Goal: Transaction & Acquisition: Purchase product/service

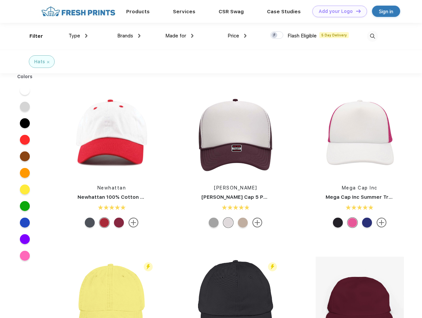
click at [337, 11] on link "Add your Logo Design Tool" at bounding box center [339, 12] width 55 height 12
click at [0, 0] on div "Design Tool" at bounding box center [0, 0] width 0 height 0
click at [355, 11] on link "Add your Logo Design Tool" at bounding box center [339, 12] width 55 height 12
click at [32, 36] on div "Filter" at bounding box center [36, 36] width 14 height 8
click at [78, 36] on span "Type" at bounding box center [74, 36] width 12 height 6
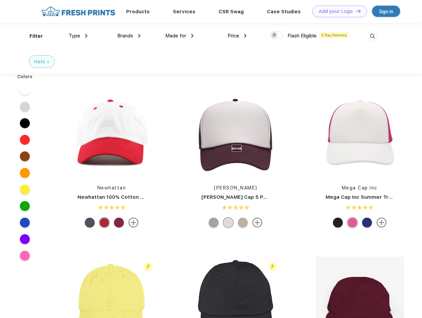
click at [129, 36] on span "Brands" at bounding box center [125, 36] width 16 height 6
click at [179, 36] on span "Made for" at bounding box center [175, 36] width 21 height 6
click at [237, 36] on span "Price" at bounding box center [233, 36] width 12 height 6
click at [277, 35] on div at bounding box center [276, 34] width 13 height 7
click at [274, 35] on input "checkbox" at bounding box center [272, 33] width 4 height 4
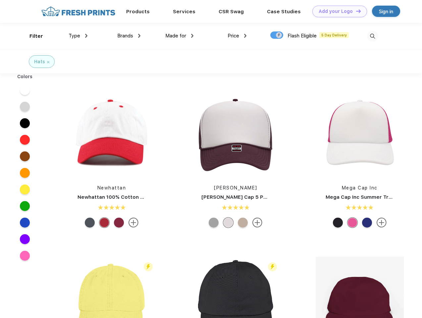
click at [372, 36] on img at bounding box center [372, 36] width 11 height 11
